Goal: Information Seeking & Learning: Learn about a topic

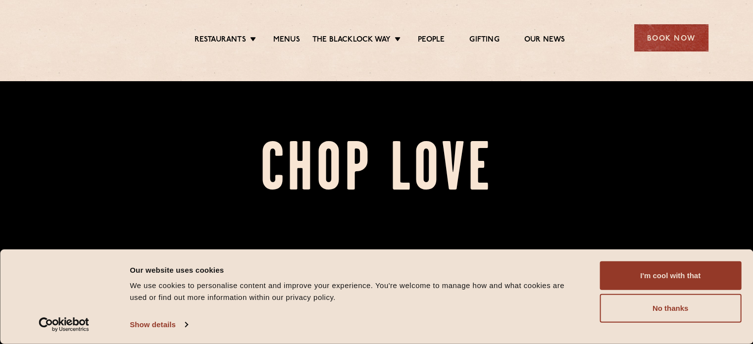
scroll to position [99, 0]
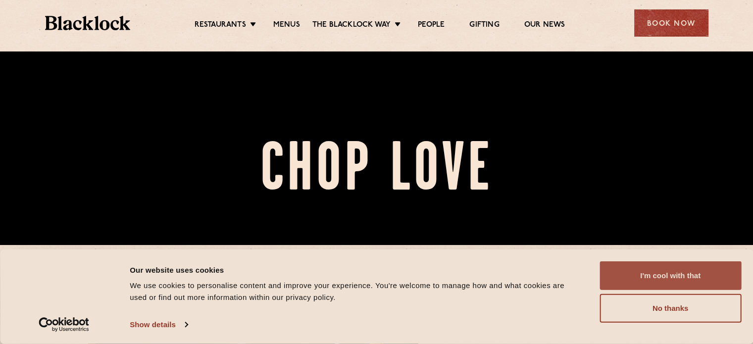
click at [689, 282] on button "I'm cool with that" at bounding box center [671, 275] width 142 height 29
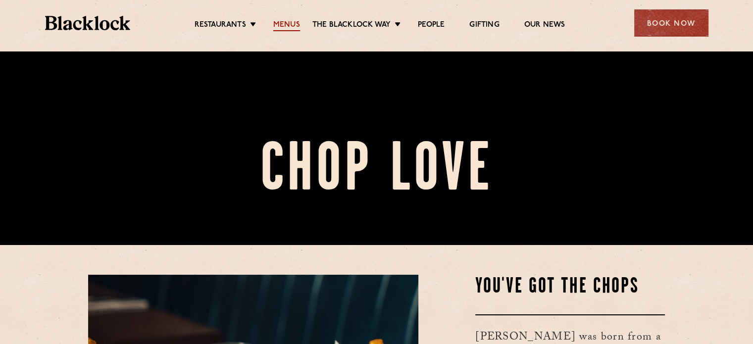
click at [291, 22] on link "Menus" at bounding box center [286, 25] width 27 height 11
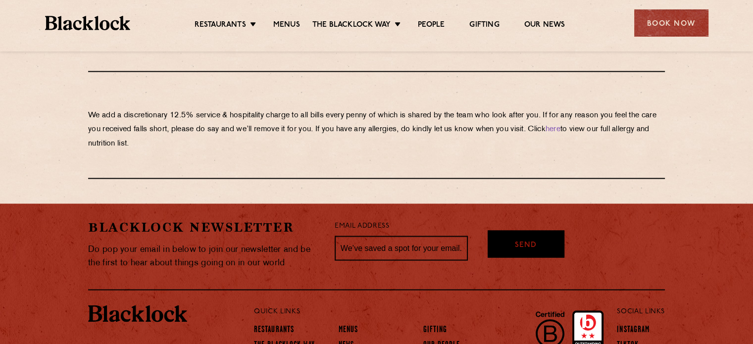
scroll to position [1788, 0]
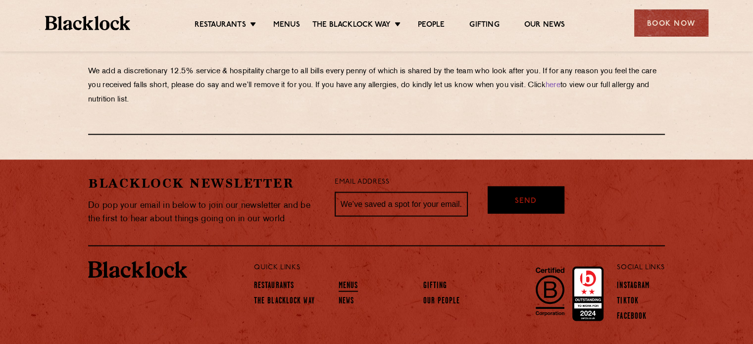
click at [353, 281] on link "Menus" at bounding box center [349, 286] width 20 height 11
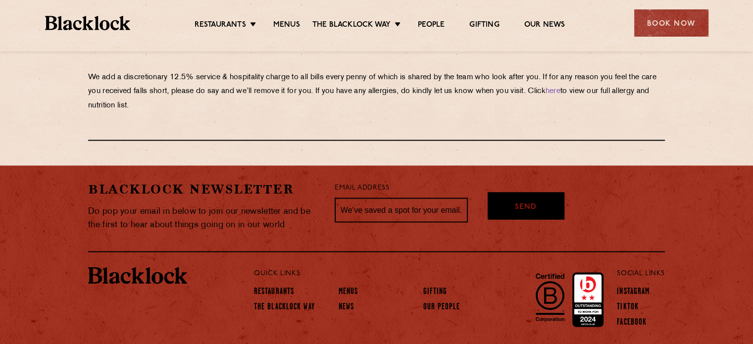
scroll to position [1788, 0]
